Goal: Navigation & Orientation: Understand site structure

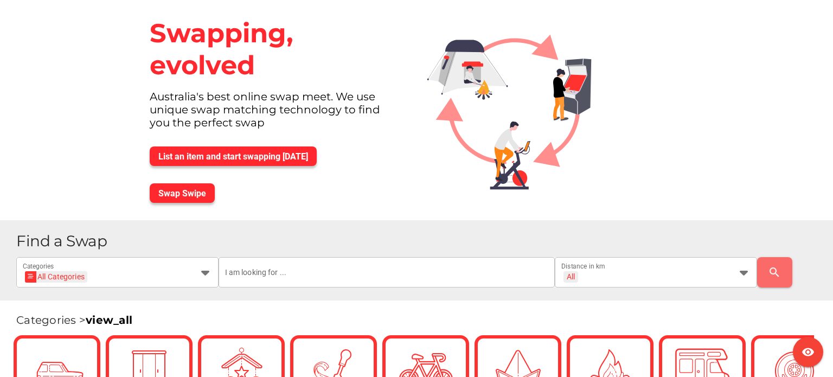
click at [103, 107] on div "Swapping, evolved Australia's best online swap meet. We use unique swap matchin…" at bounding box center [416, 110] width 833 height 220
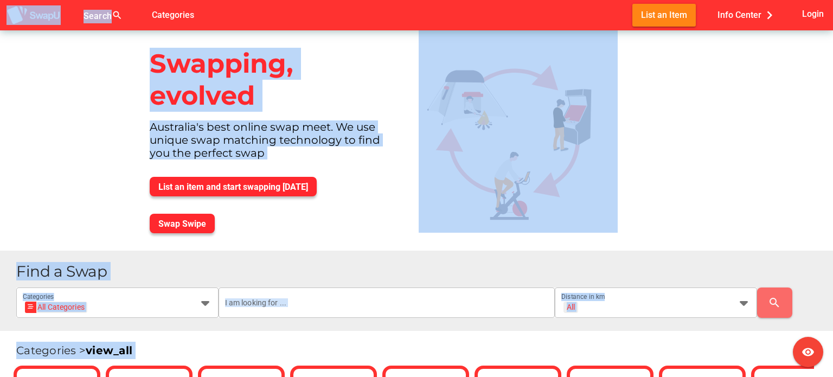
click at [132, 138] on div "Swapping, evolved Australia's best online swap meet. We use unique swap matchin…" at bounding box center [416, 140] width 833 height 220
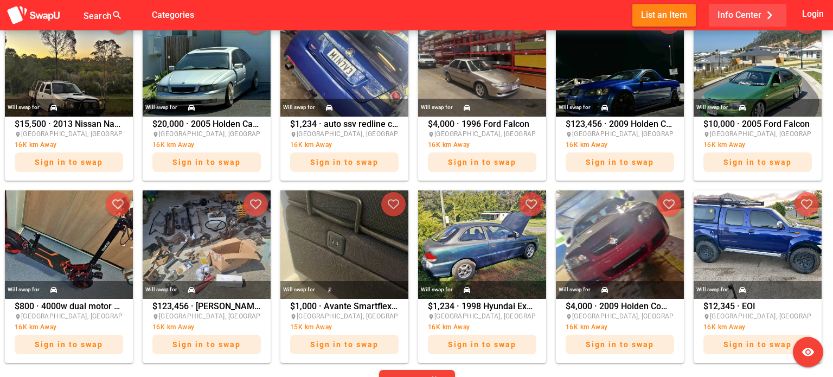
scroll to position [495, 0]
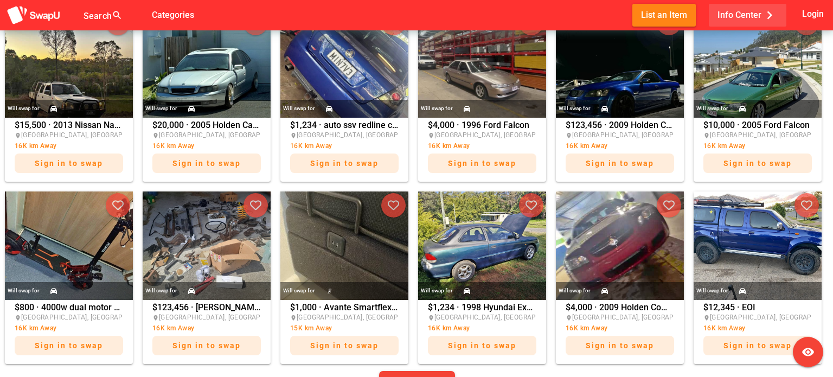
click at [716, 8] on button "Info Center chevron_right" at bounding box center [748, 15] width 78 height 22
click at [815, 11] on span "Login" at bounding box center [813, 14] width 22 height 15
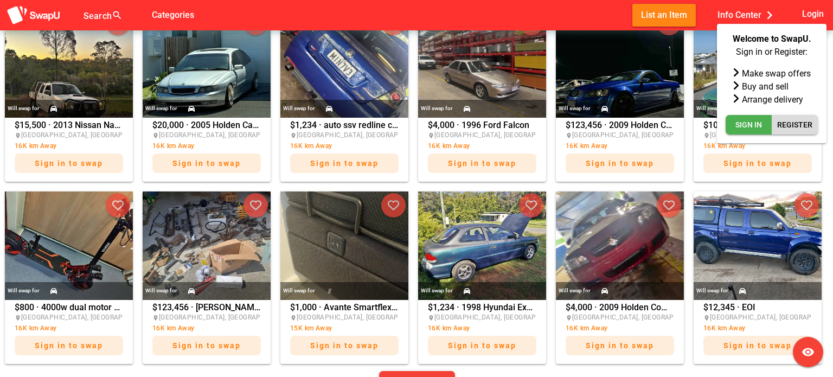
click at [783, 127] on span "Register" at bounding box center [794, 124] width 35 height 13
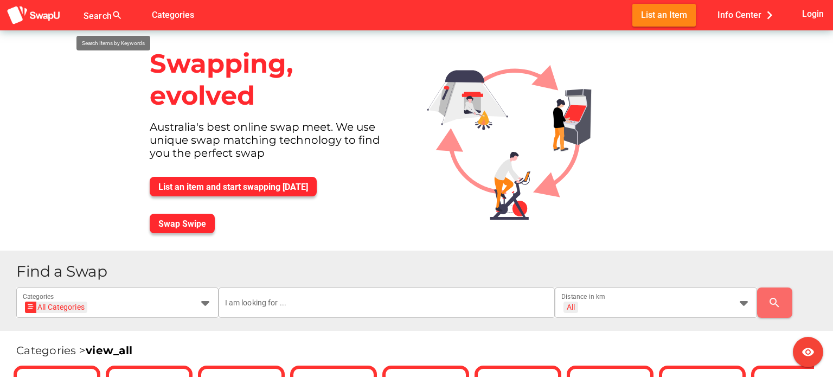
click at [104, 14] on div at bounding box center [107, 21] width 46 height 17
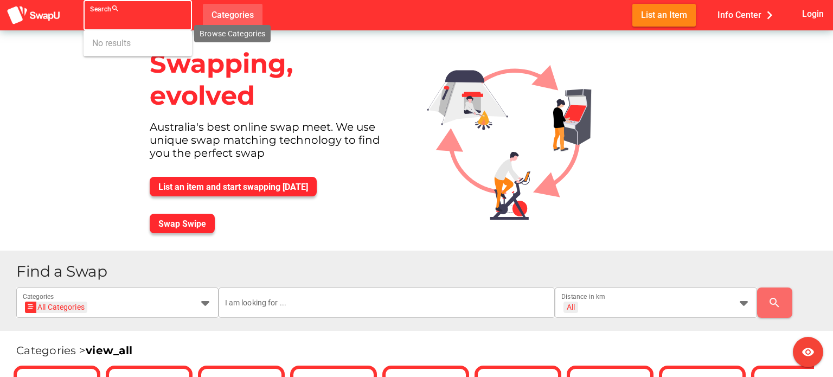
click at [228, 18] on div "Search search false Categories List an Item Info Center chevron_right Login" at bounding box center [416, 15] width 833 height 30
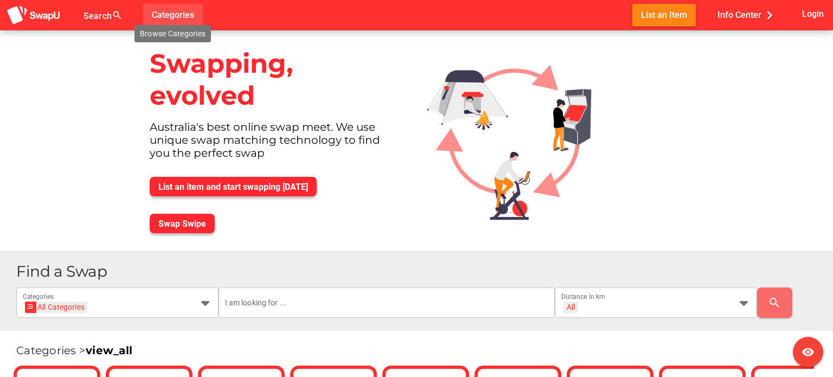
click at [162, 15] on span "Categories" at bounding box center [173, 15] width 42 height 18
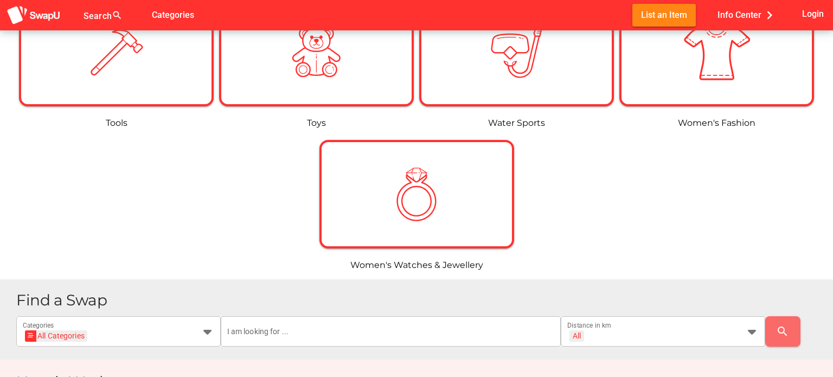
scroll to position [1248, 0]
